Goal: Use online tool/utility: Utilize a website feature to perform a specific function

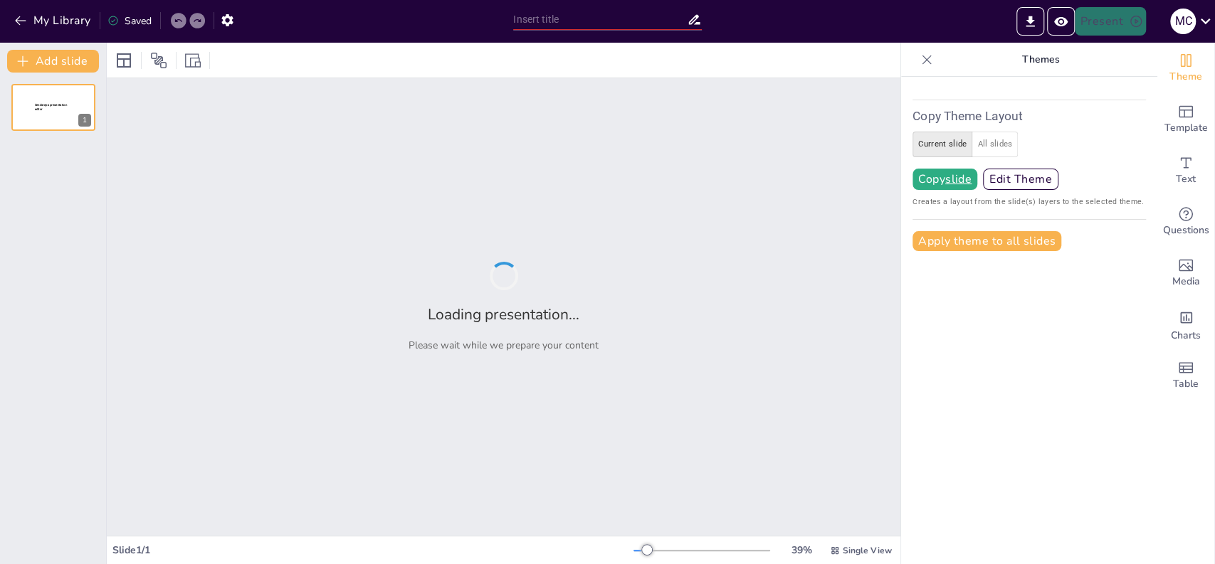
type input "test"
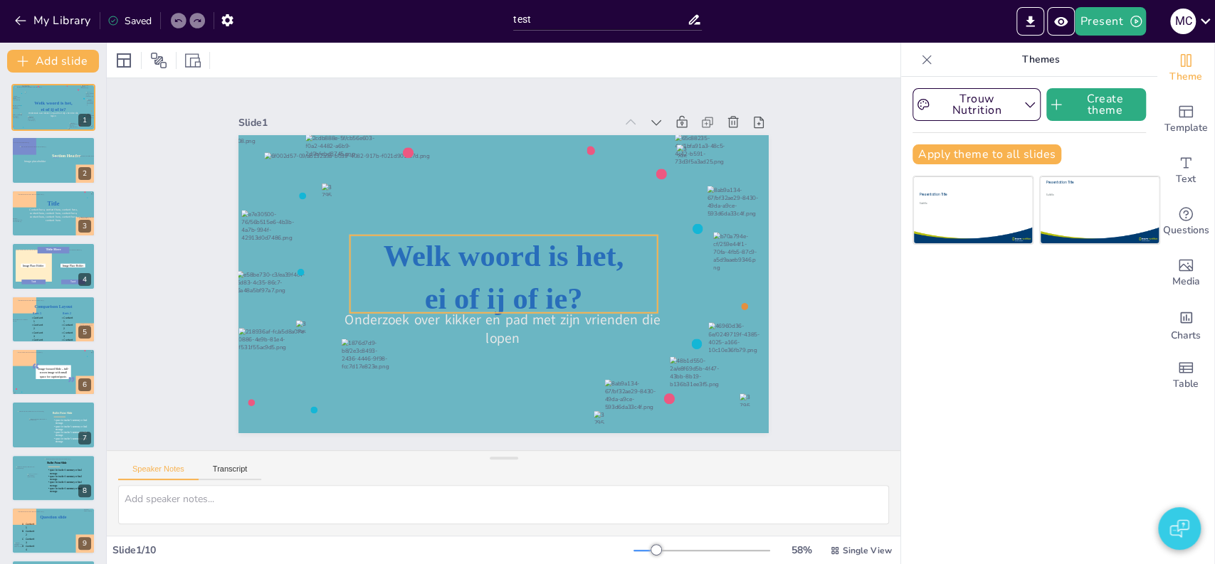
click at [471, 255] on icon at bounding box center [501, 274] width 317 height 140
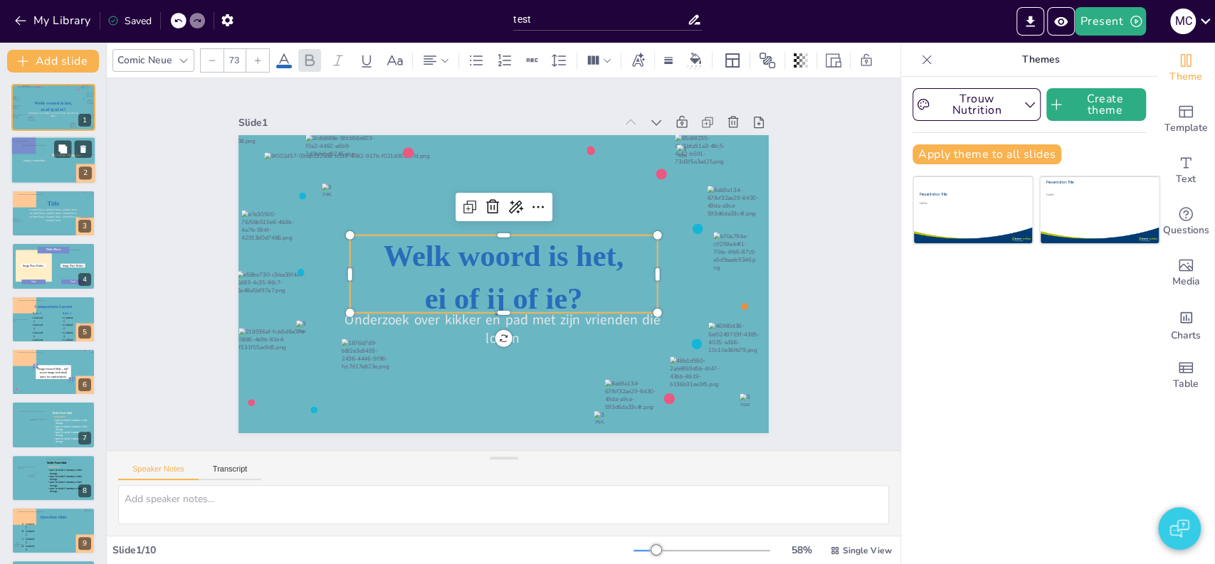
click at [38, 176] on div at bounding box center [27, 167] width 52 height 51
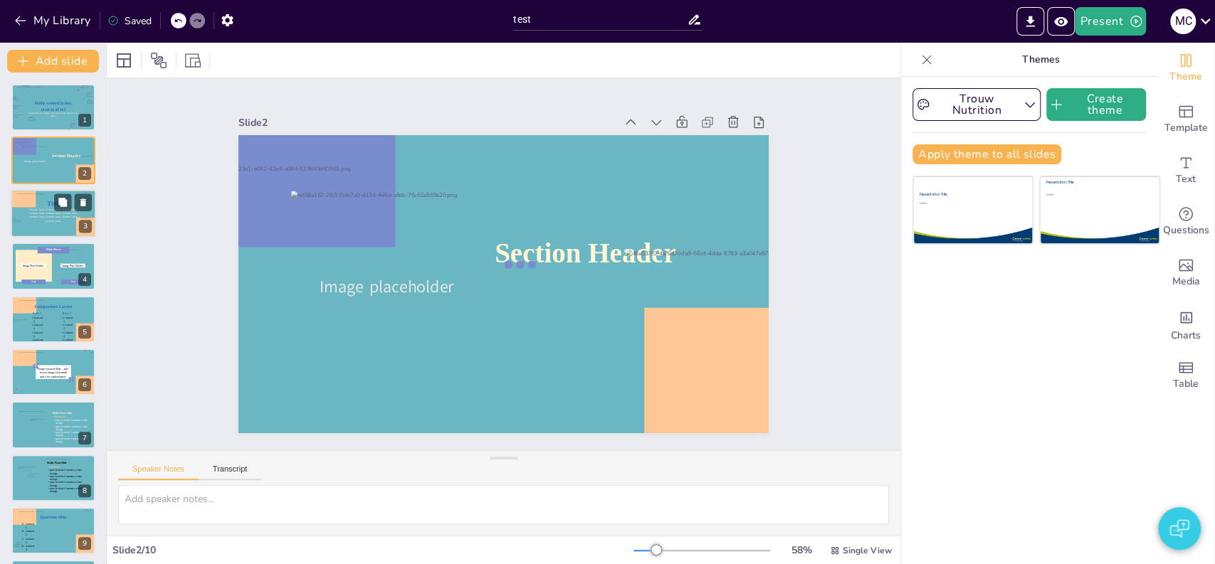
click at [43, 208] on icon at bounding box center [54, 213] width 56 height 11
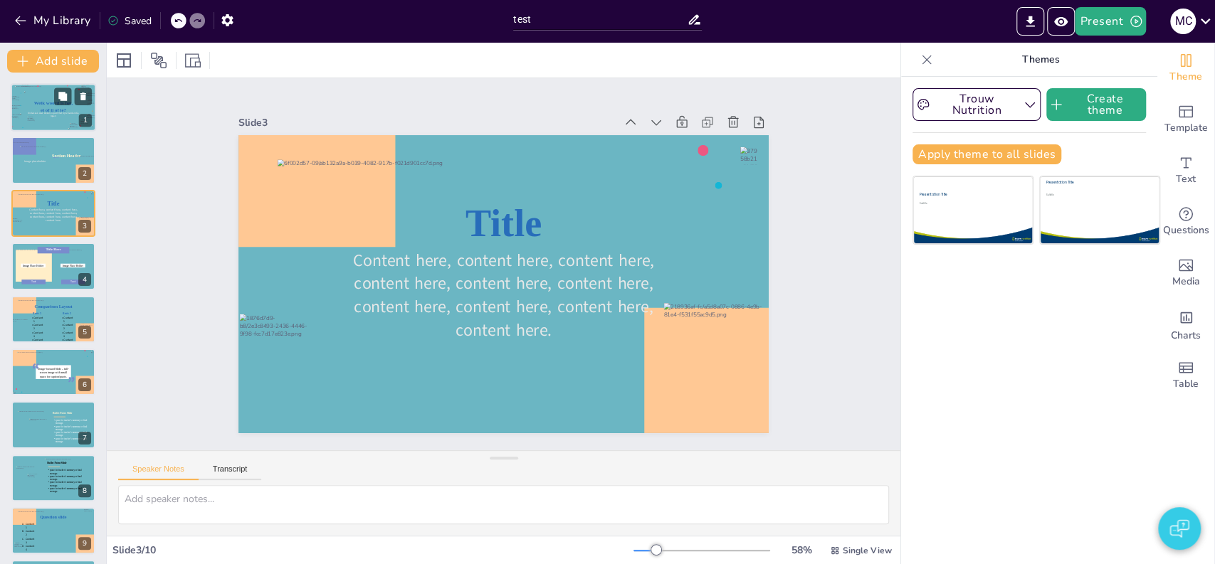
click at [43, 110] on icon at bounding box center [53, 106] width 50 height 13
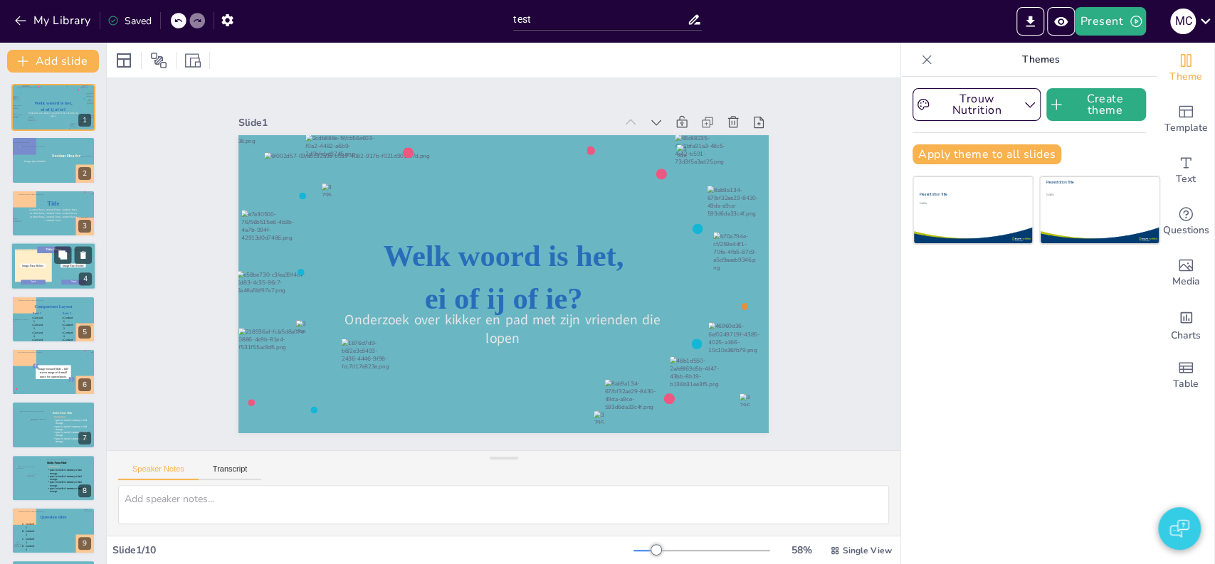
click at [40, 249] on icon at bounding box center [53, 250] width 32 height 6
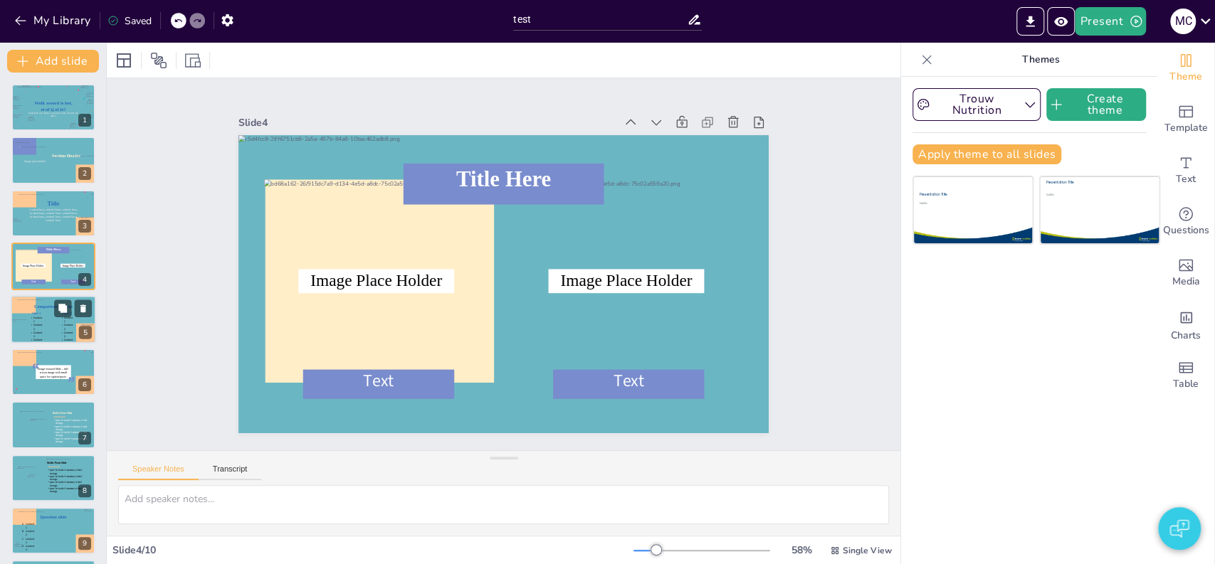
click at [32, 321] on icon at bounding box center [37, 323] width 14 height 14
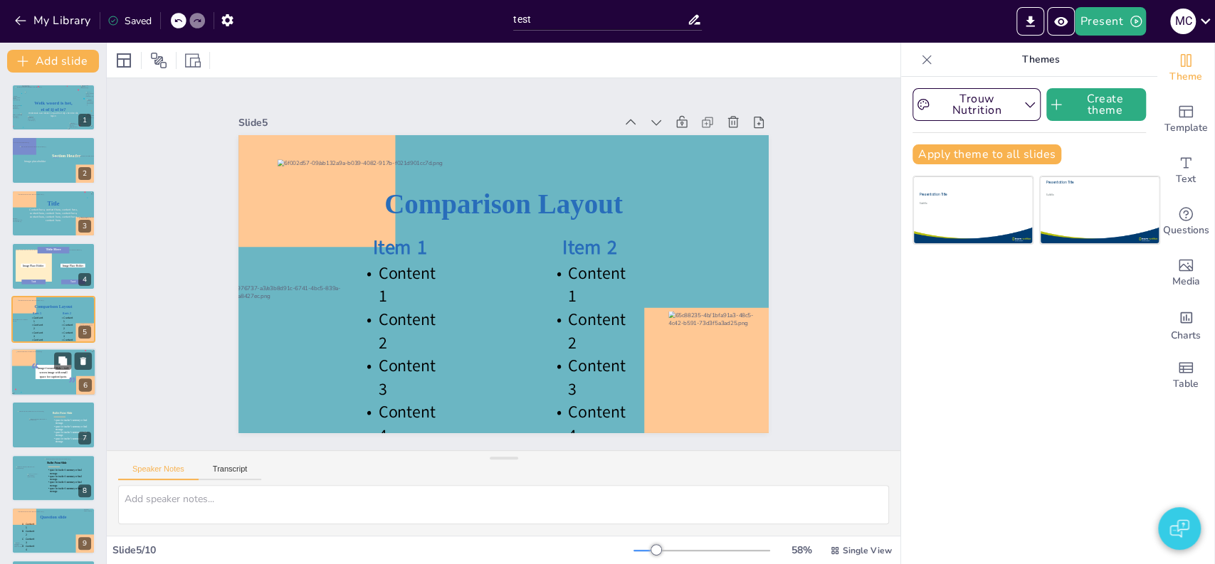
click at [33, 378] on icon at bounding box center [35, 369] width 9 height 22
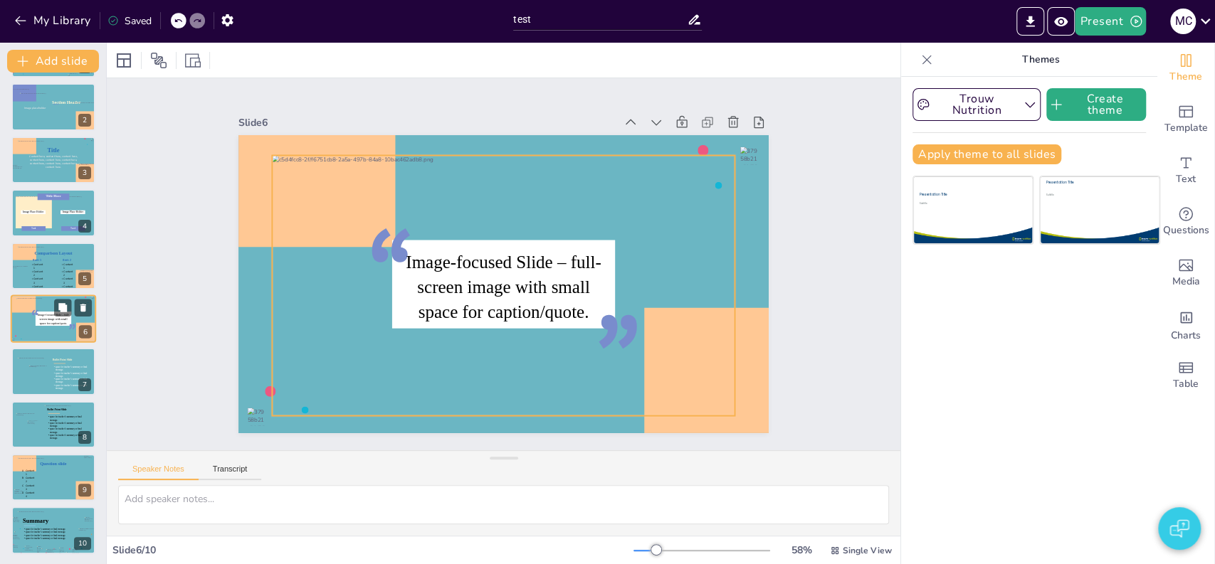
click at [28, 329] on div at bounding box center [53, 319] width 75 height 42
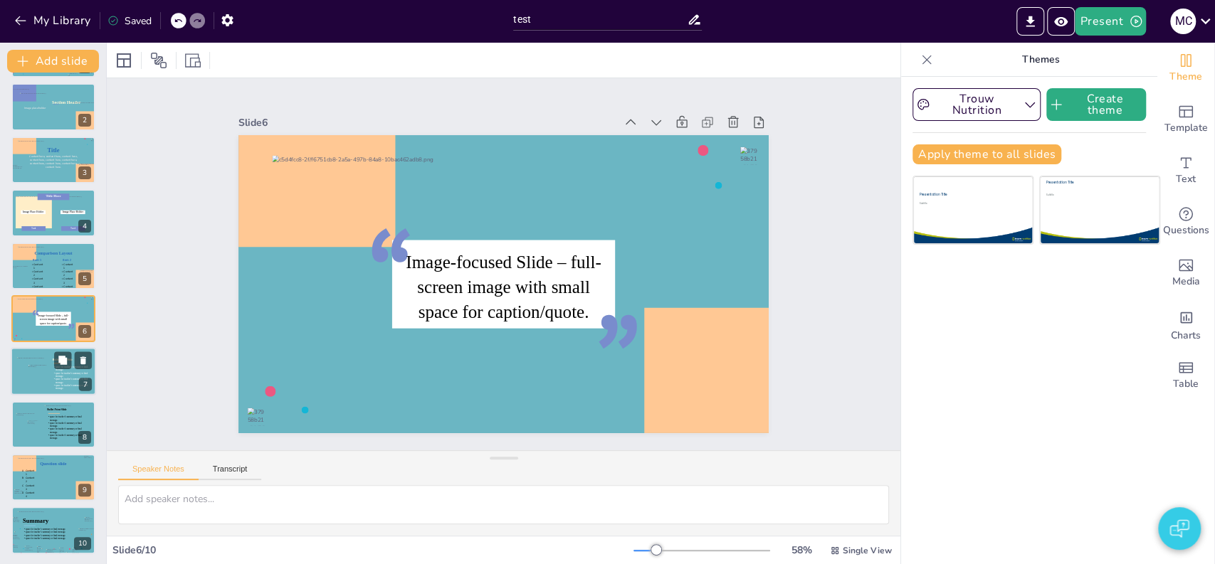
click at [35, 364] on div at bounding box center [31, 371] width 28 height 26
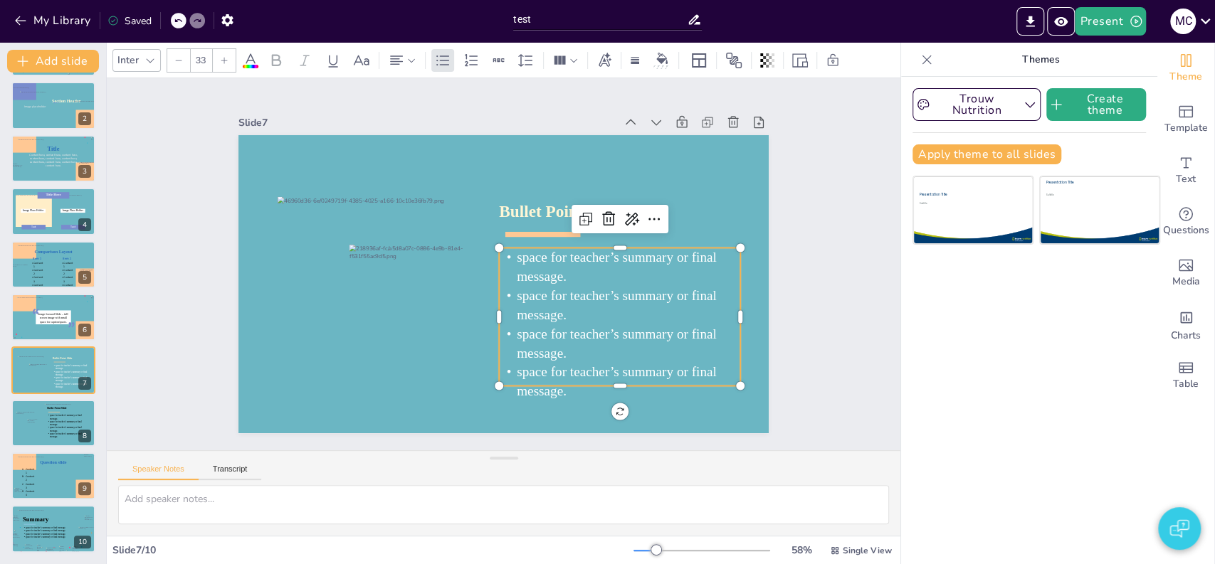
click at [591, 305] on icon at bounding box center [598, 351] width 272 height 206
click at [36, 430] on div at bounding box center [33, 427] width 13 height 16
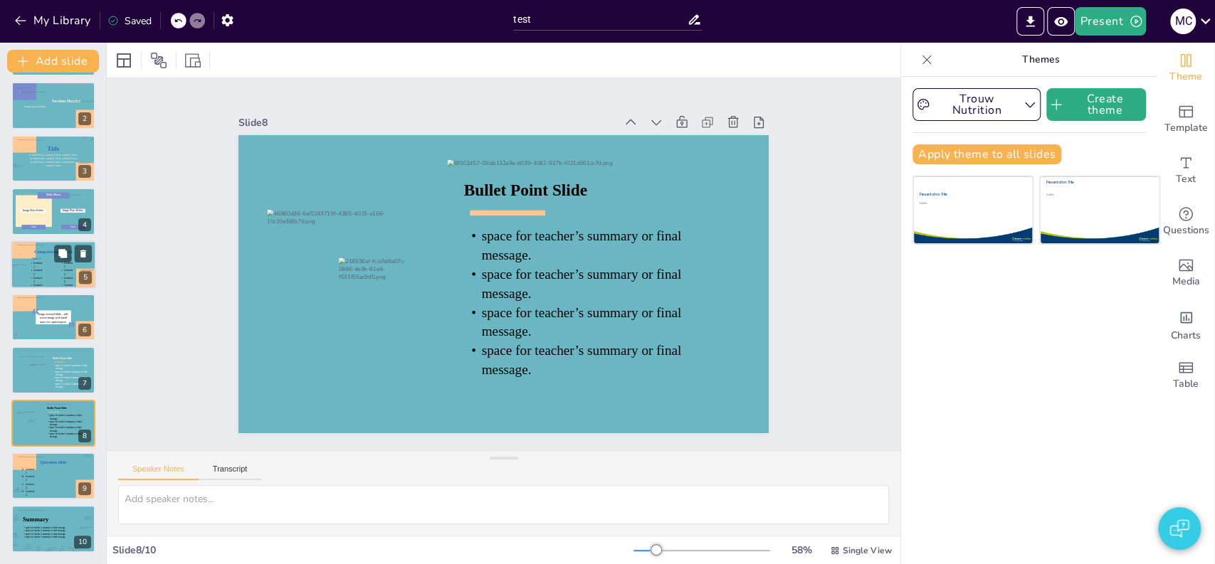
click at [46, 273] on div at bounding box center [53, 264] width 73 height 41
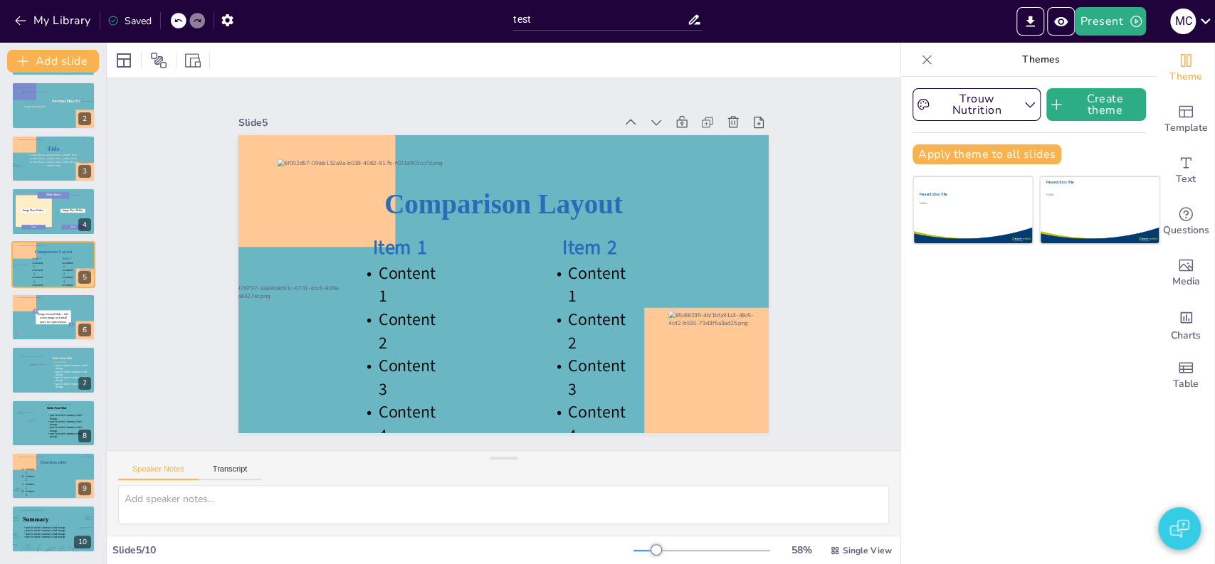
scroll to position [0, 0]
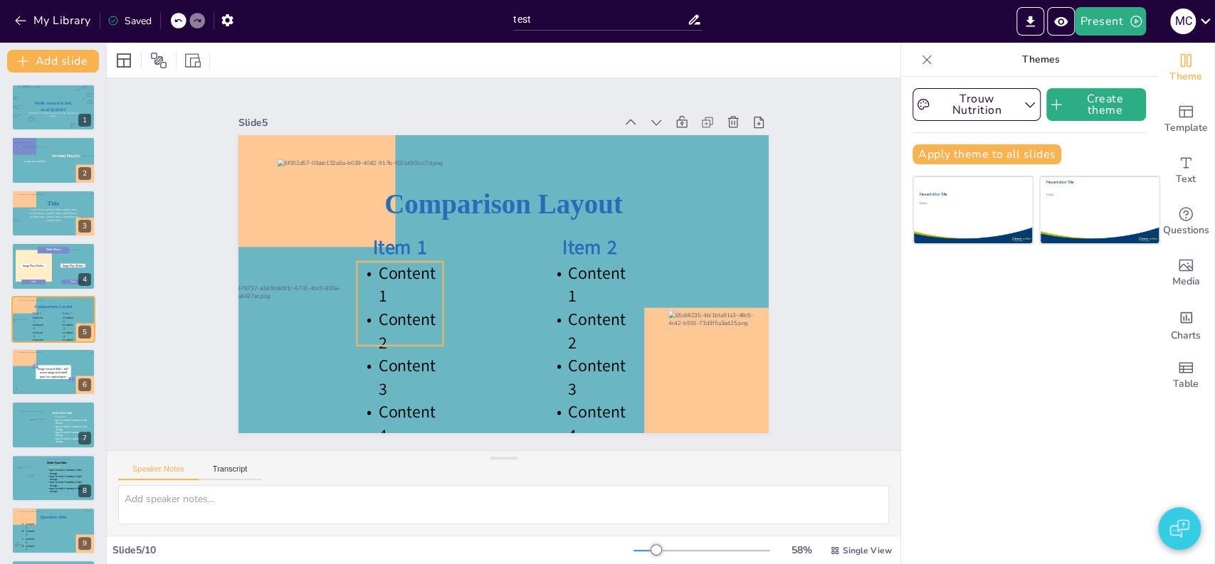
click at [393, 314] on icon at bounding box center [393, 258] width 113 height 112
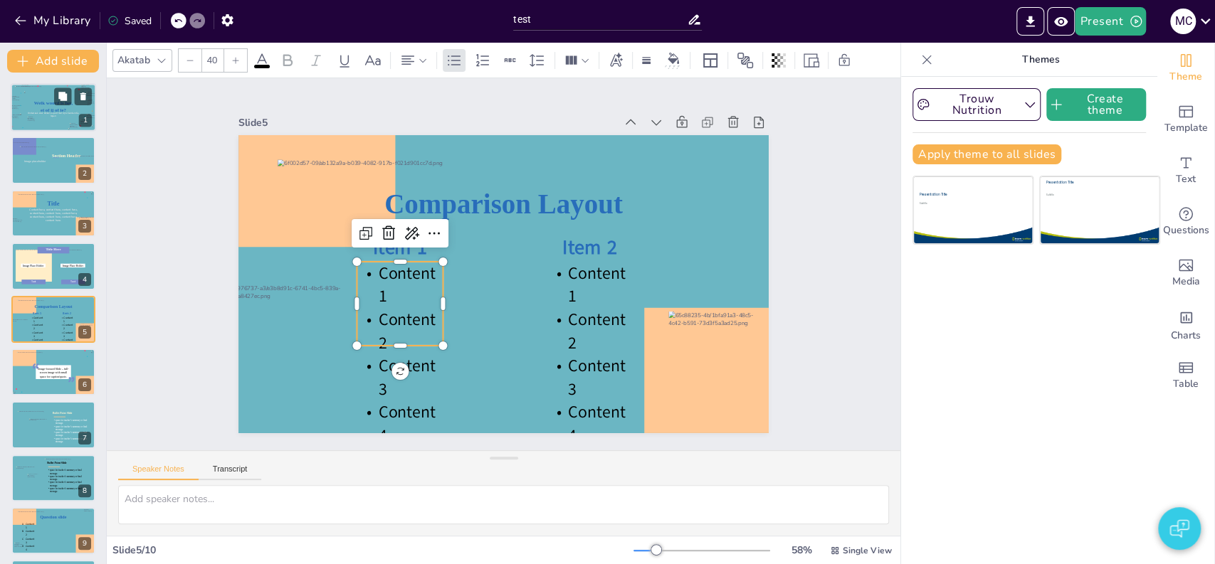
click at [42, 107] on icon at bounding box center [53, 106] width 50 height 13
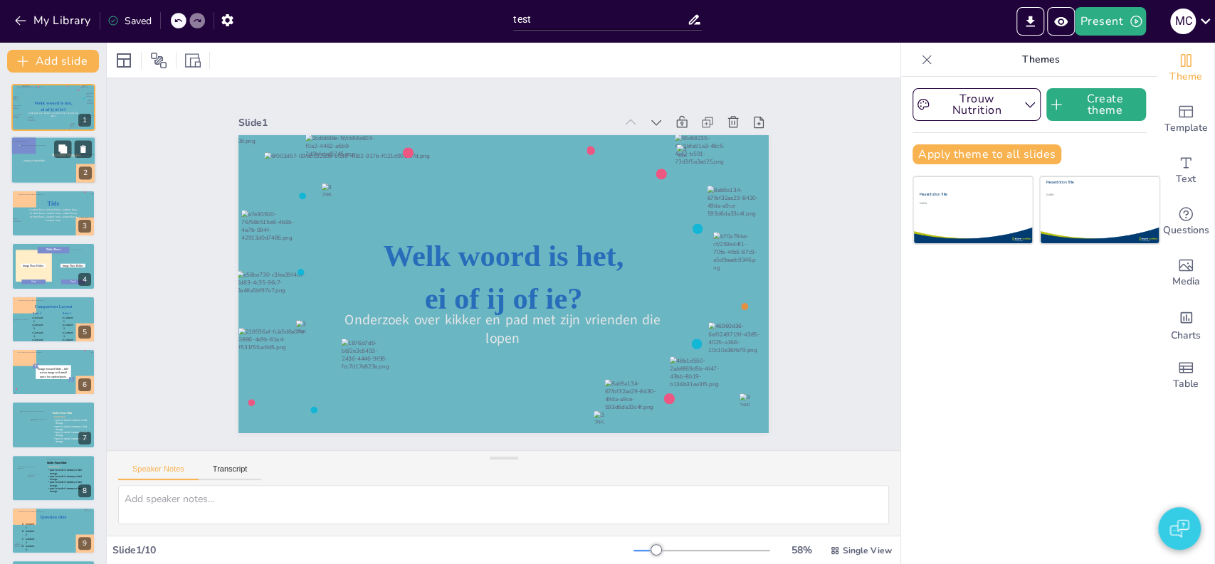
click at [40, 161] on icon at bounding box center [36, 161] width 26 height 4
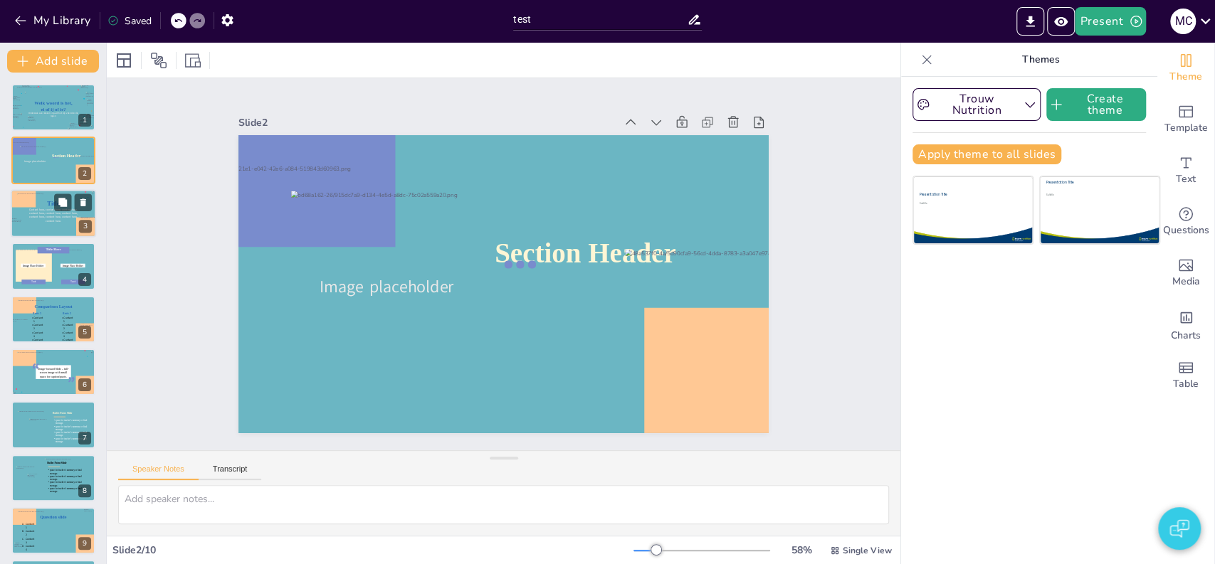
click at [41, 218] on span "Content here, content here, content here, content here, content here, content h…" at bounding box center [53, 215] width 48 height 15
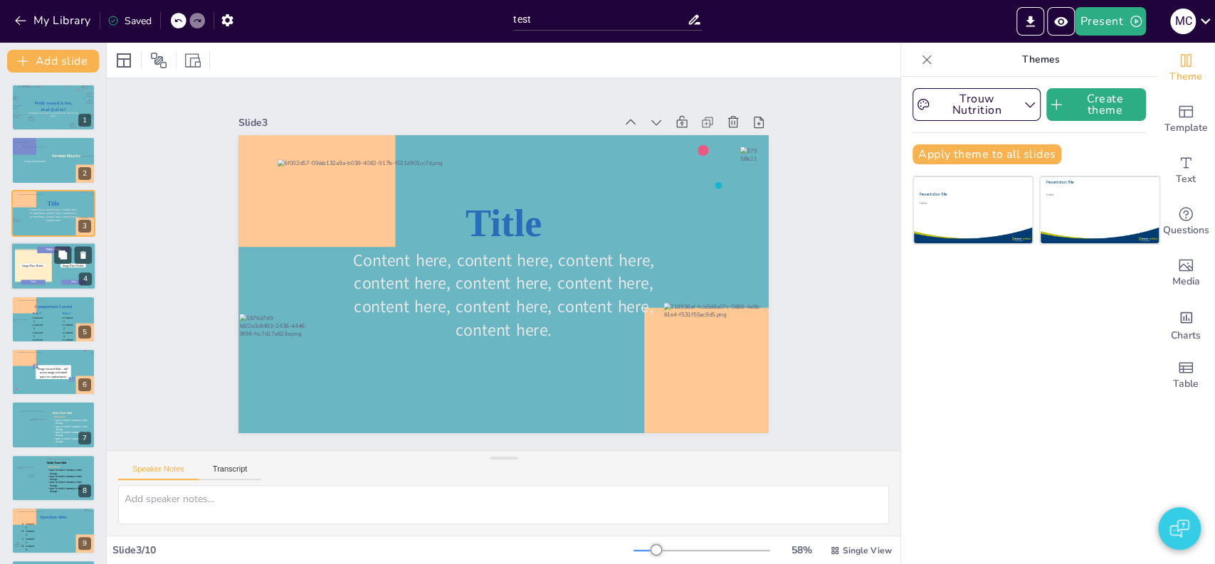
click at [44, 277] on div at bounding box center [33, 266] width 37 height 33
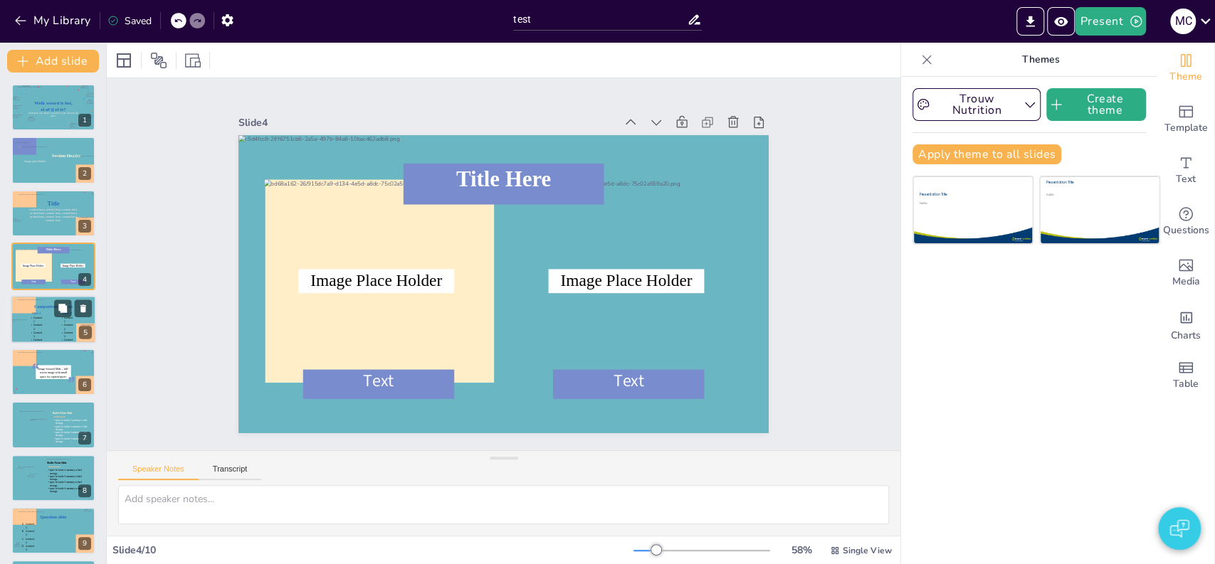
click at [38, 325] on icon at bounding box center [37, 323] width 14 height 14
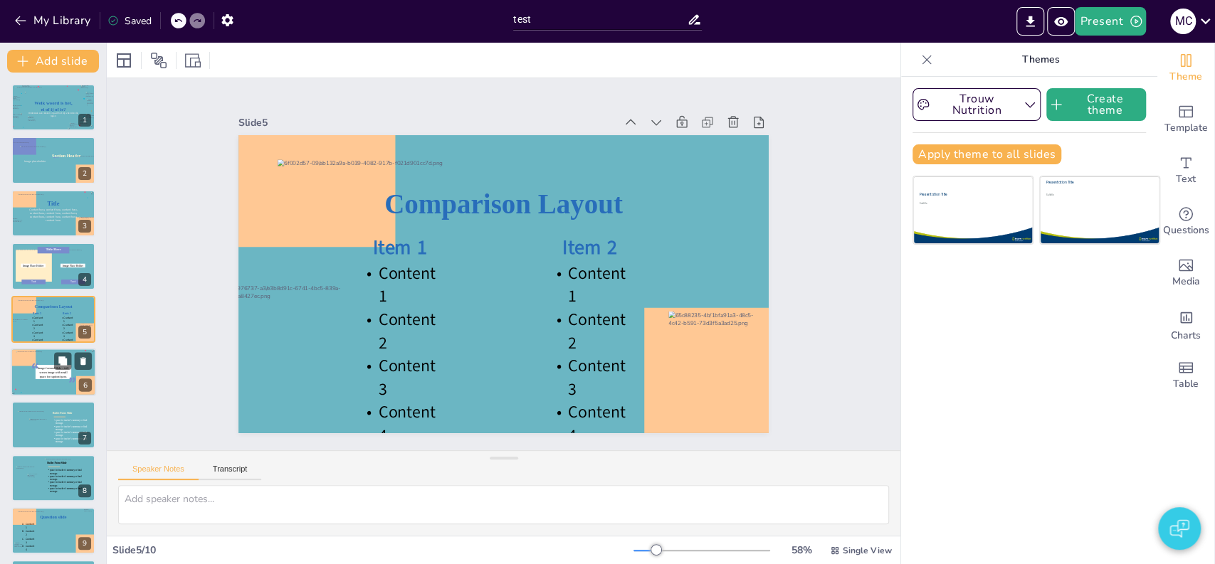
click at [45, 391] on div at bounding box center [53, 373] width 75 height 42
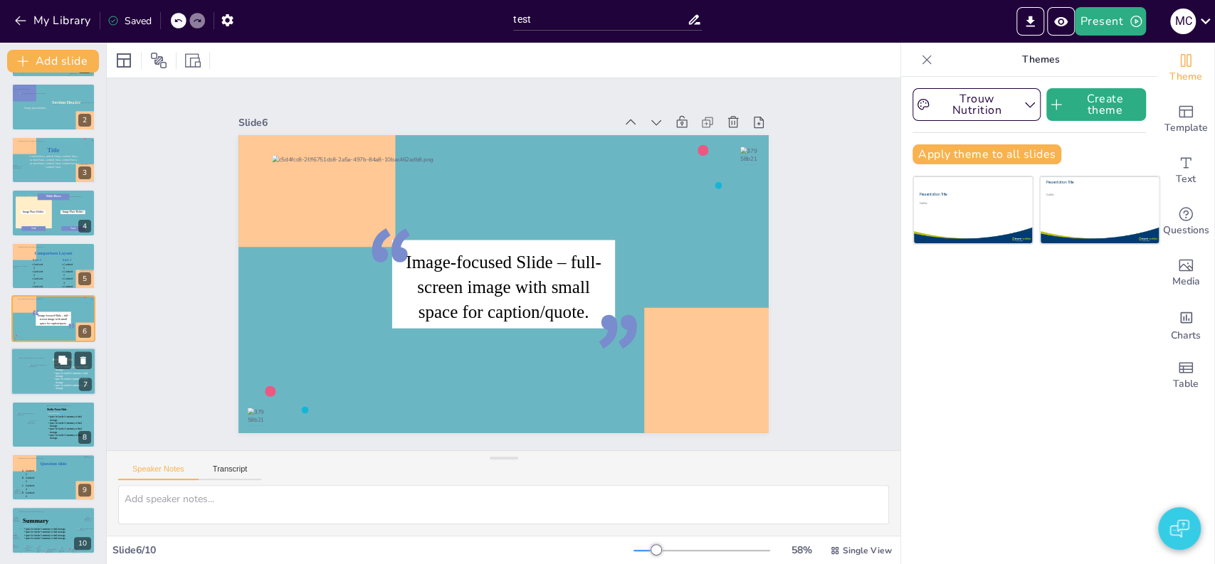
click at [33, 361] on div at bounding box center [31, 371] width 28 height 26
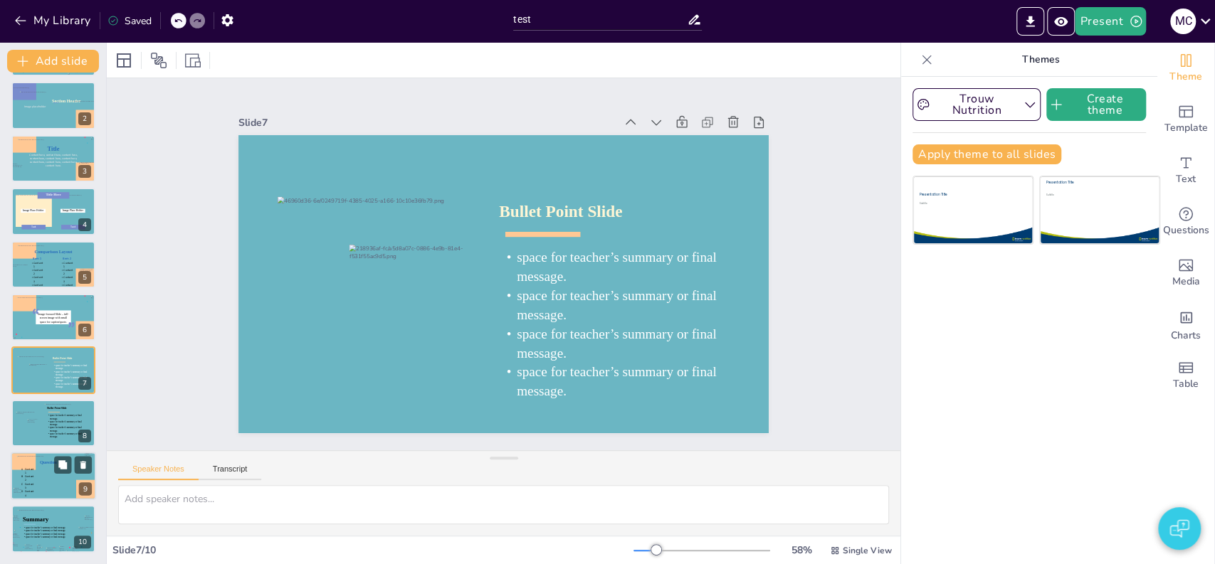
click at [37, 477] on div at bounding box center [53, 476] width 73 height 41
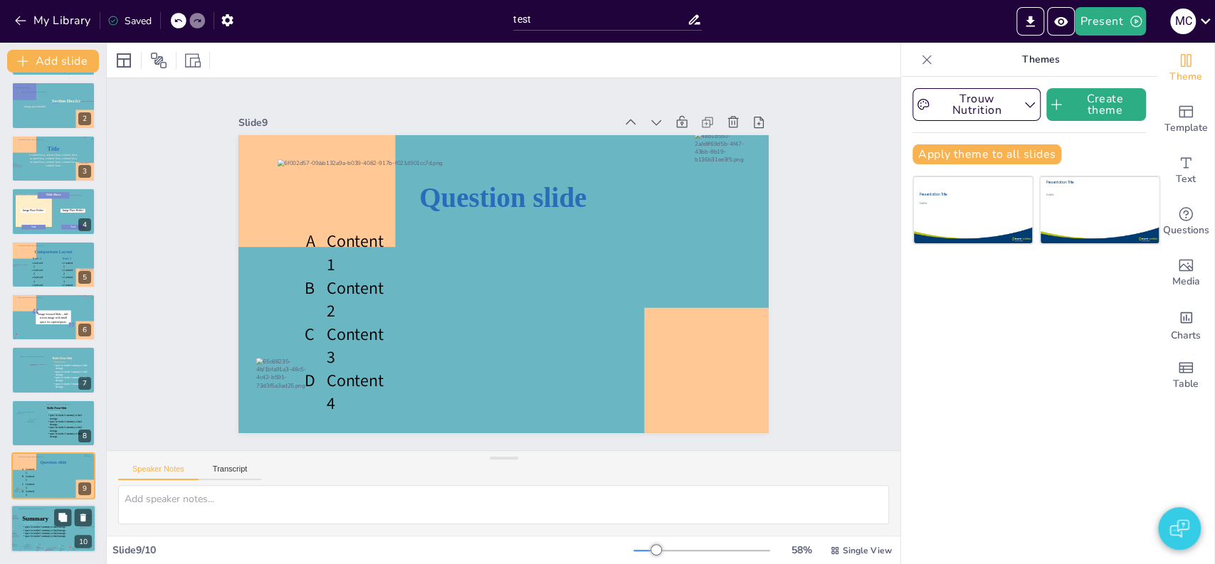
click at [28, 530] on icon at bounding box center [47, 531] width 51 height 11
